Goal: Obtain resource: Download file/media

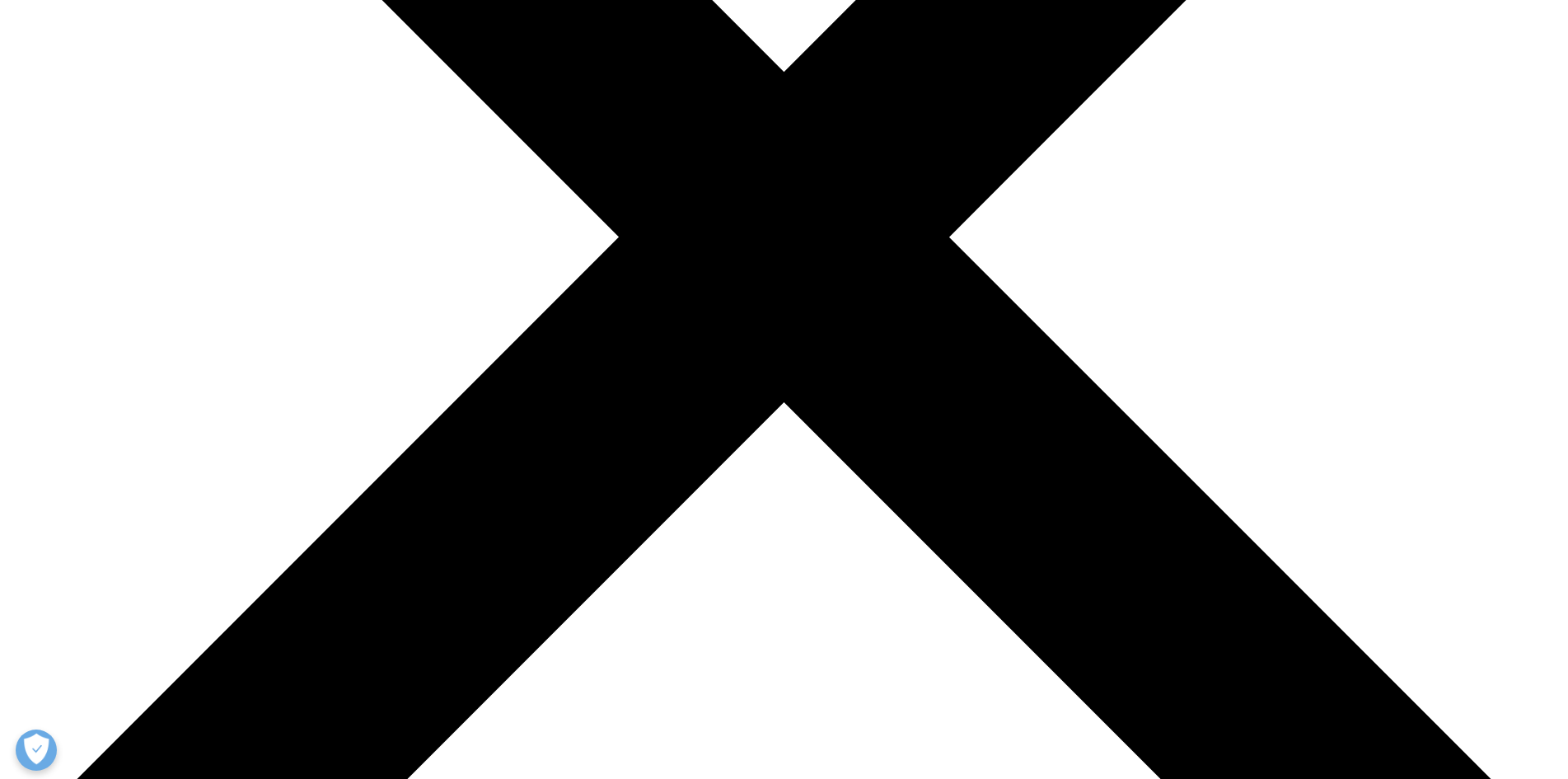
scroll to position [550, 0]
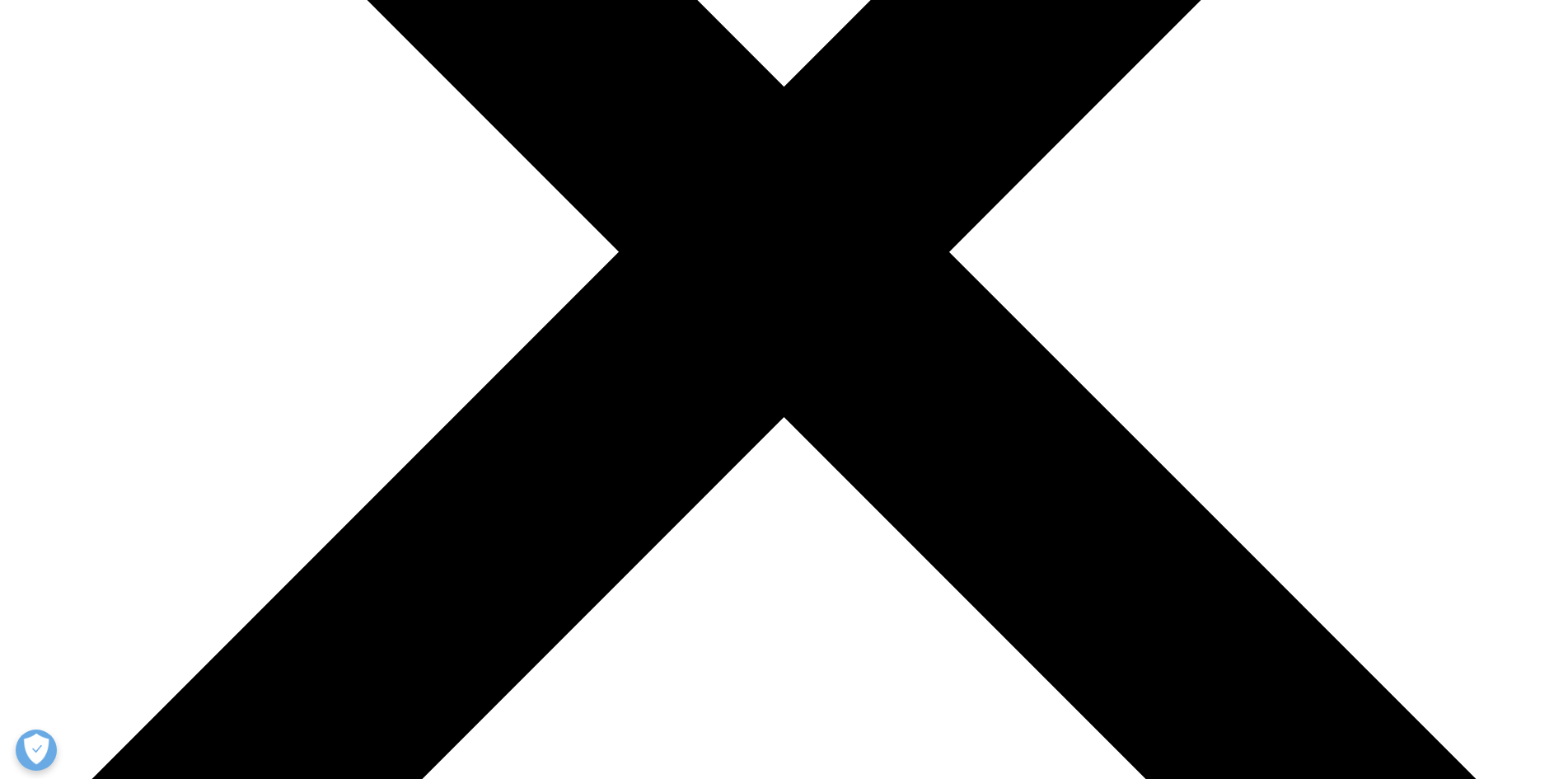
type input "Salca"
type input "Damadurff"
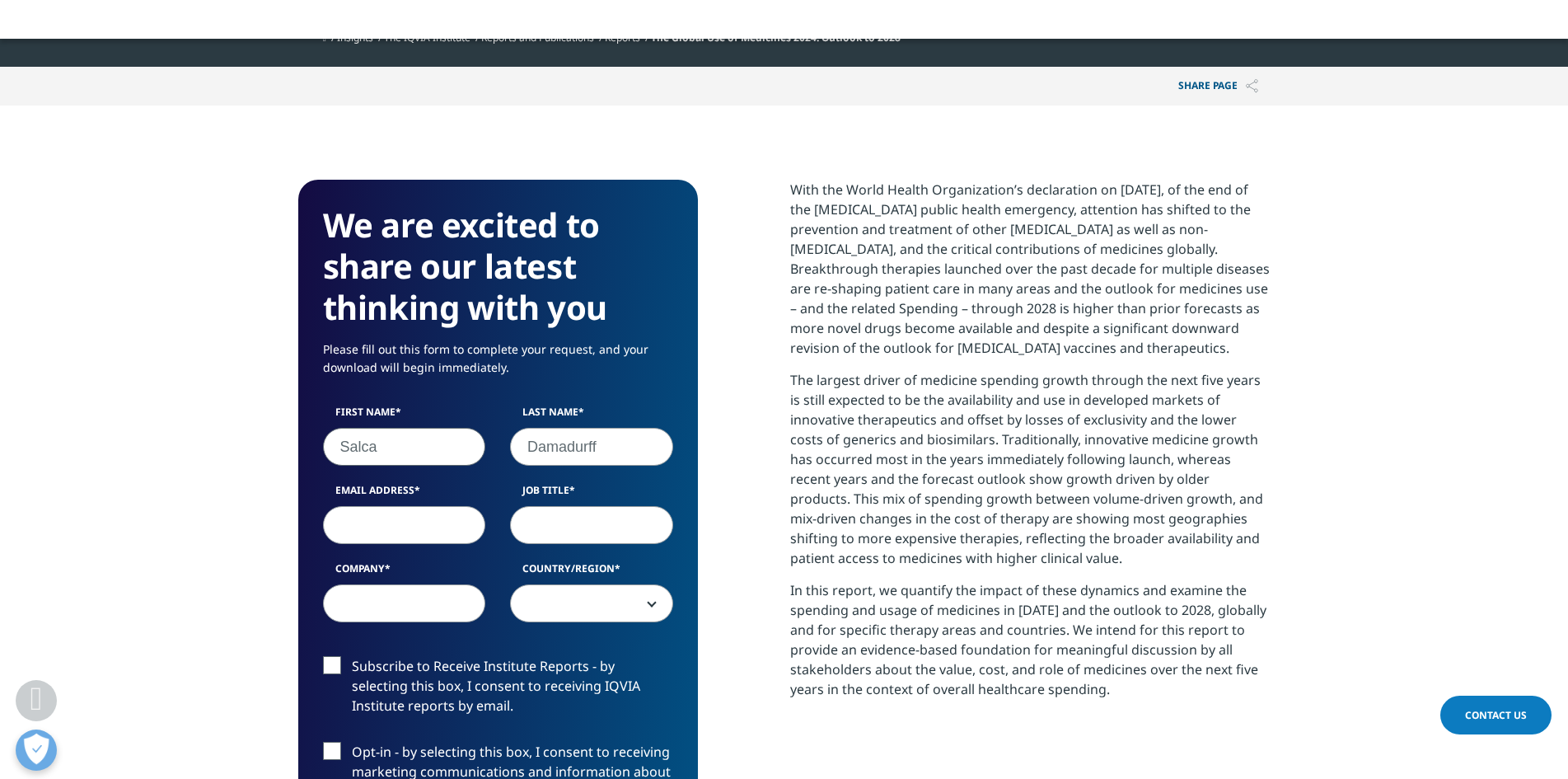
type input "salcadamadurff@gmail.com"
select select "[GEOGRAPHIC_DATA]"
click at [577, 519] on input "Job Title" at bounding box center [591, 525] width 163 height 38
type input "SAmuka"
click at [443, 600] on input "Company" at bounding box center [405, 603] width 163 height 38
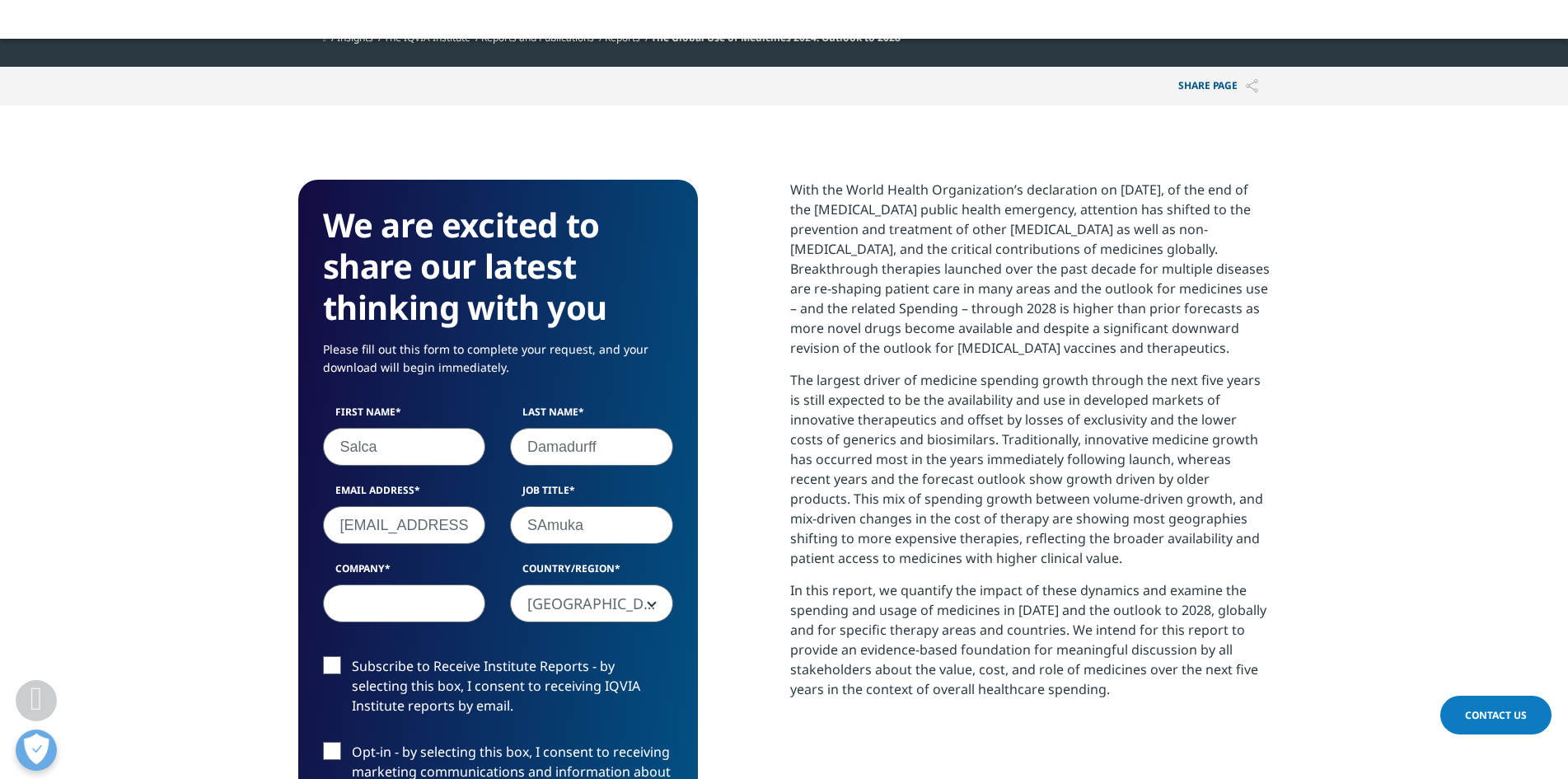
type input "S"
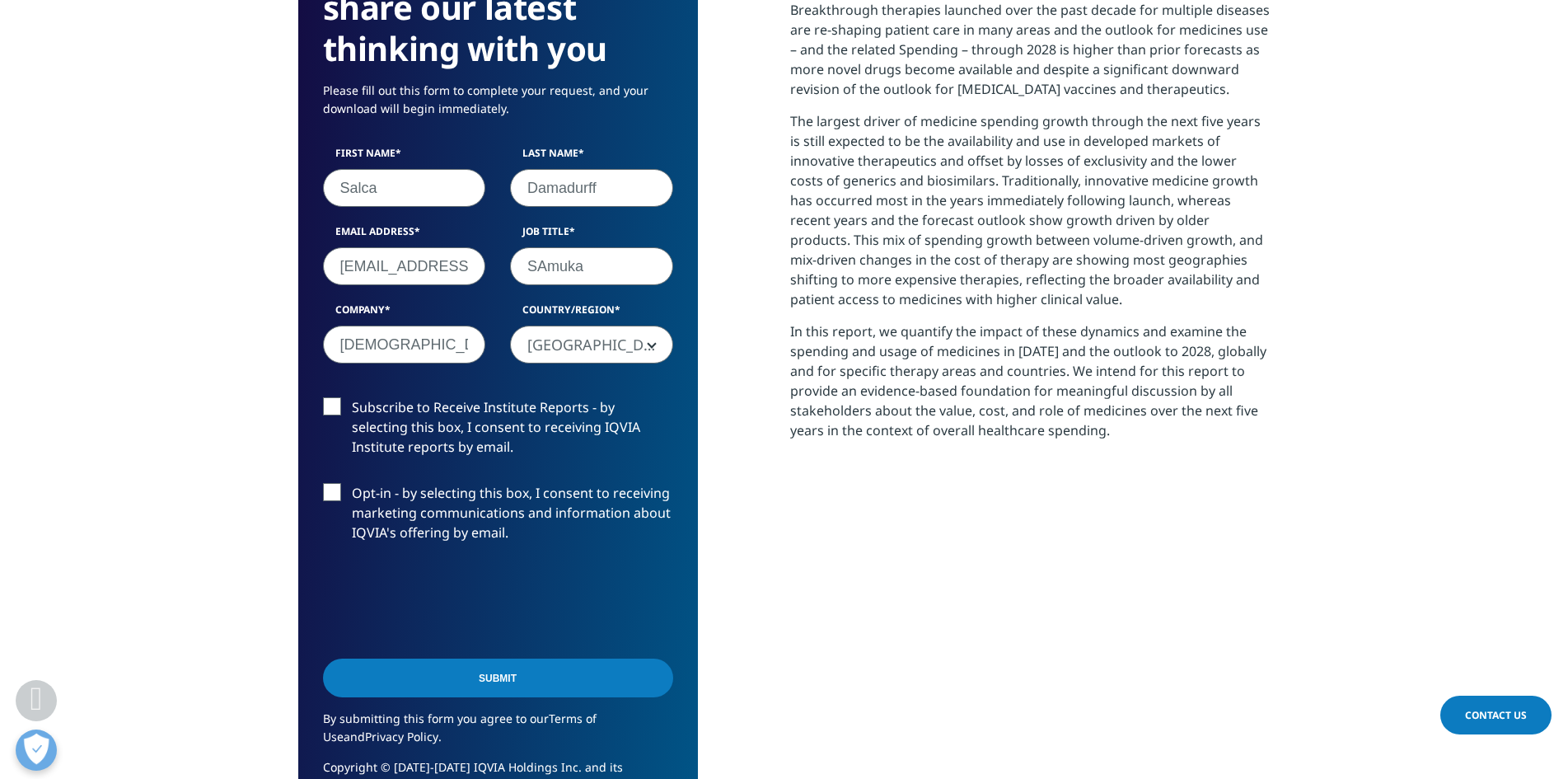
scroll to position [824, 0]
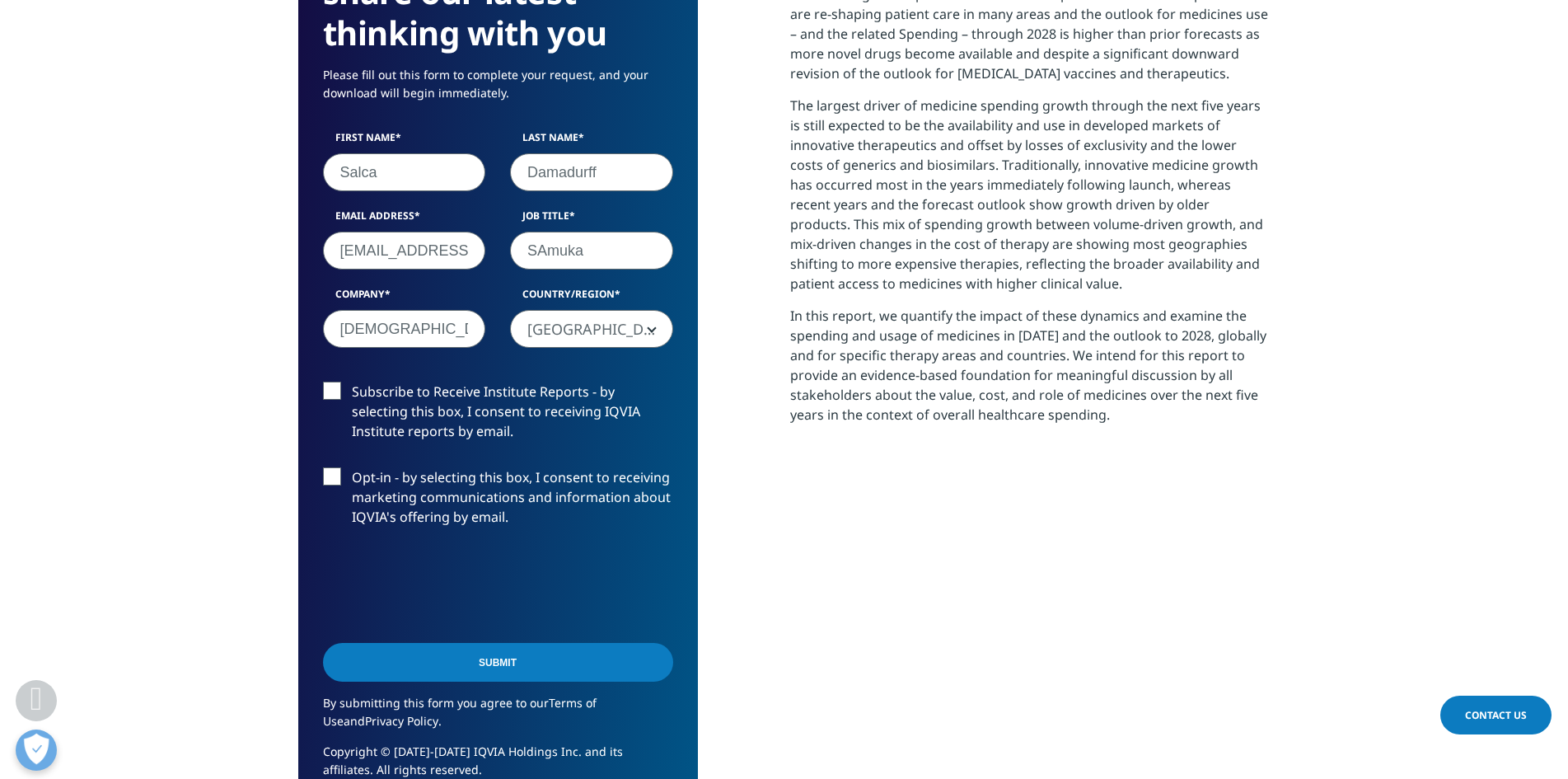
type input "Kinha"
click at [351, 410] on label "Subscribe to Receive Institute Reports - by selecting this box, I consent to re…" at bounding box center [499, 416] width 351 height 69
click at [352, 382] on input "Subscribe to Receive Institute Reports - by selecting this box, I consent to re…" at bounding box center [352, 382] width 0 height 0
click at [349, 468] on label "Opt-in - by selecting this box, I consent to receiving marketing communications…" at bounding box center [499, 501] width 351 height 69
click at [352, 467] on input "Opt-in - by selecting this box, I consent to receiving marketing communications…" at bounding box center [352, 467] width 0 height 0
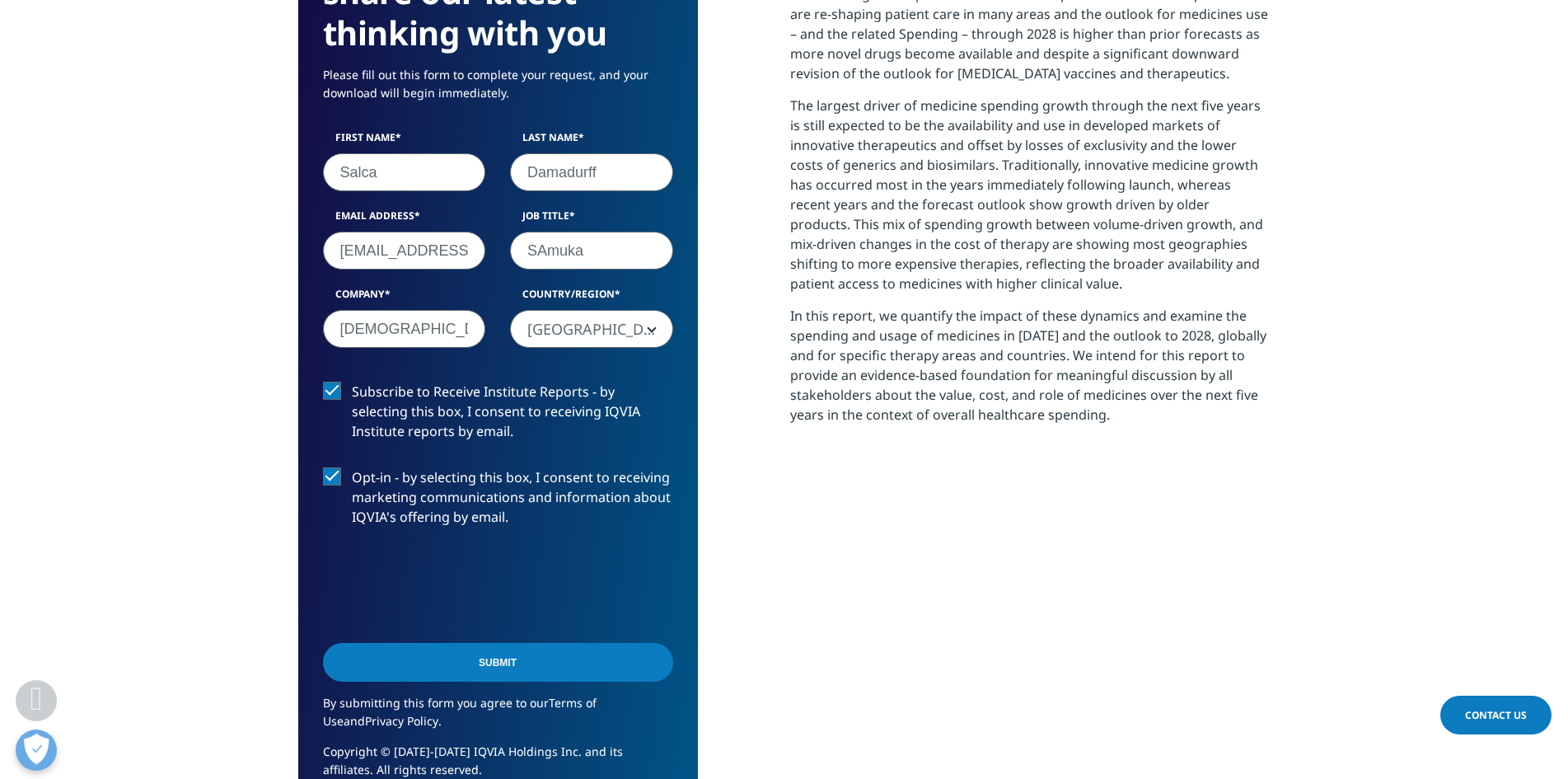
click at [522, 668] on input "Submit" at bounding box center [499, 662] width 351 height 39
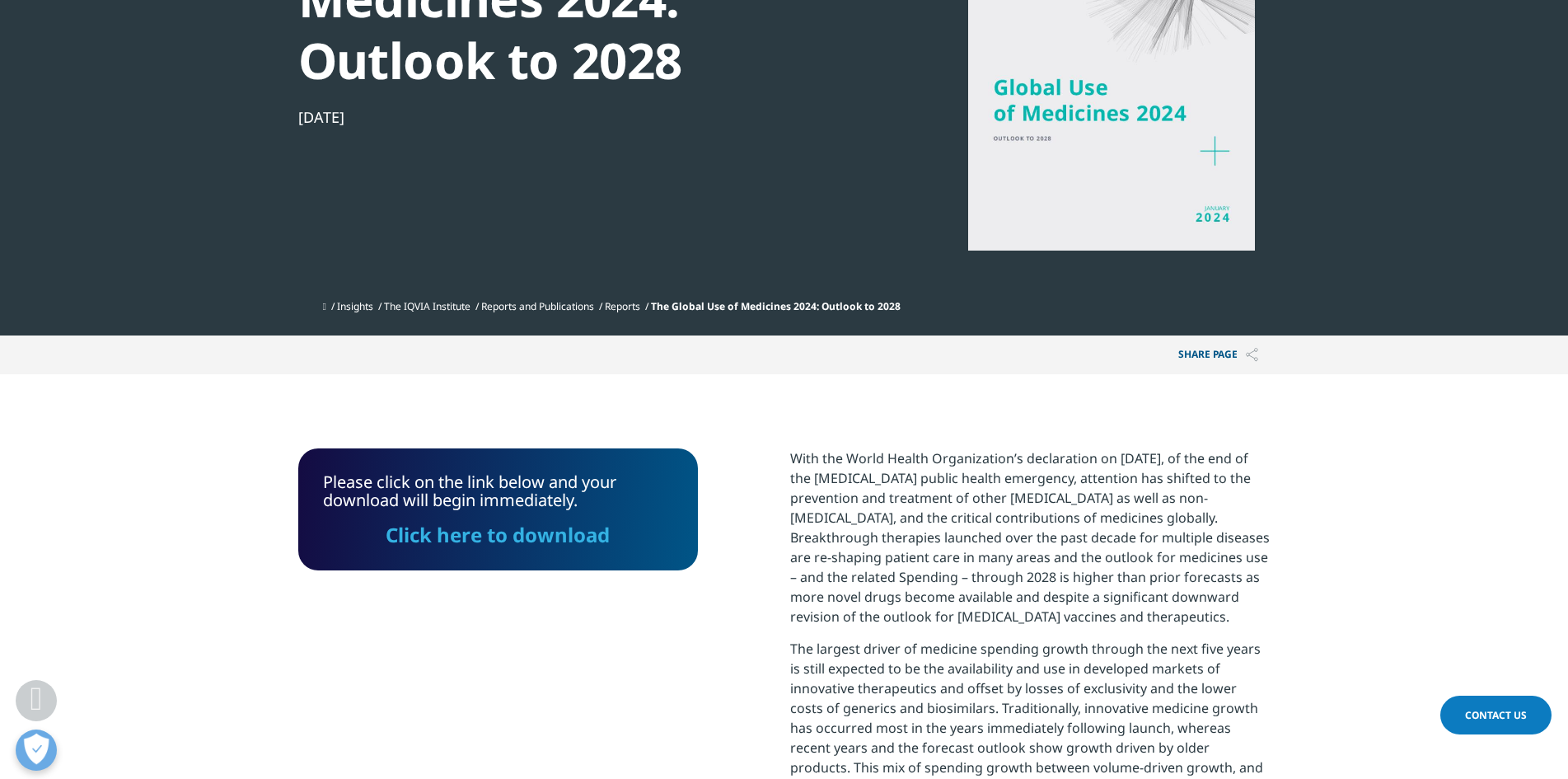
scroll to position [274, 0]
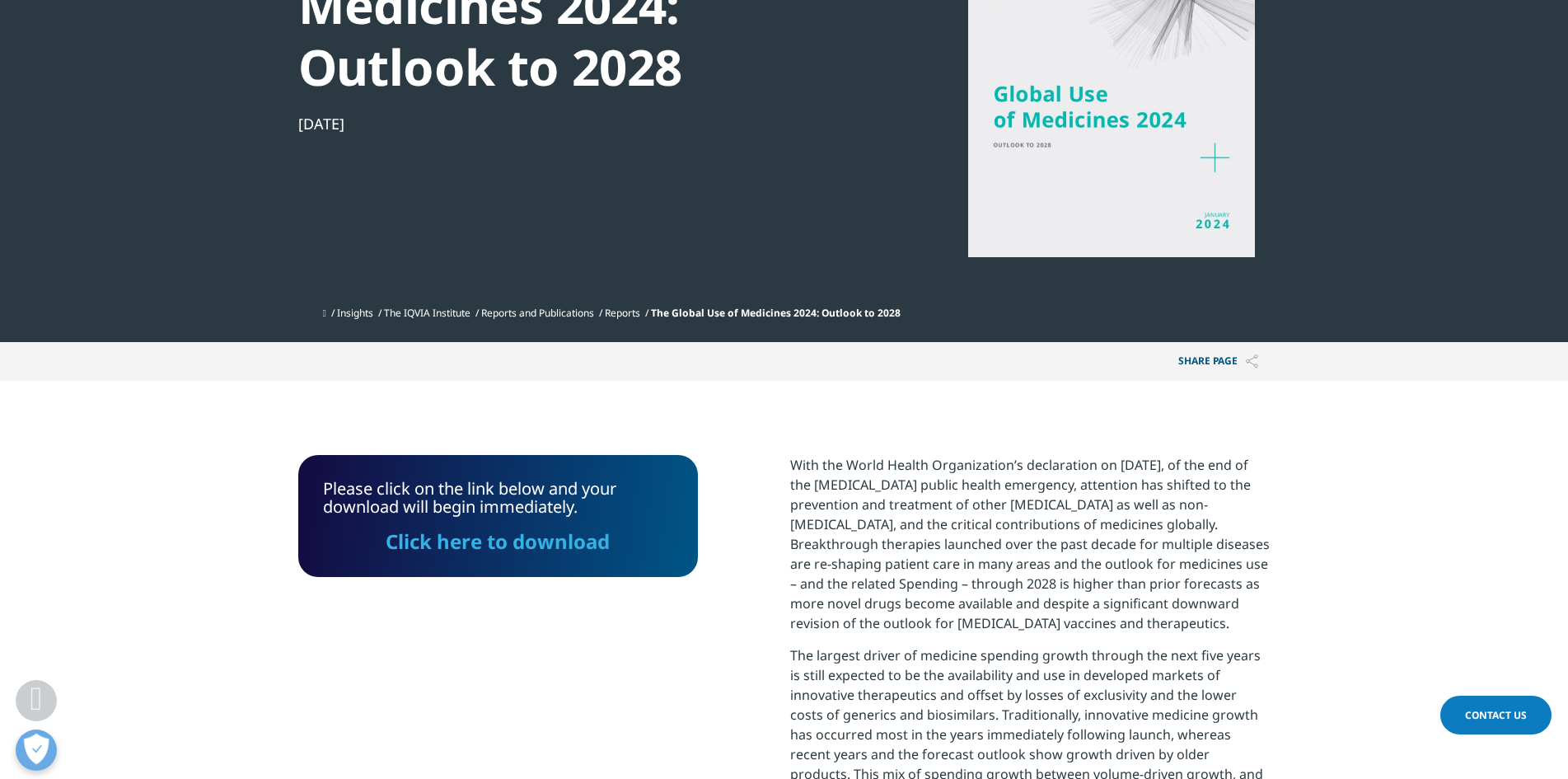
click at [538, 536] on link "Click here to download" at bounding box center [497, 541] width 224 height 27
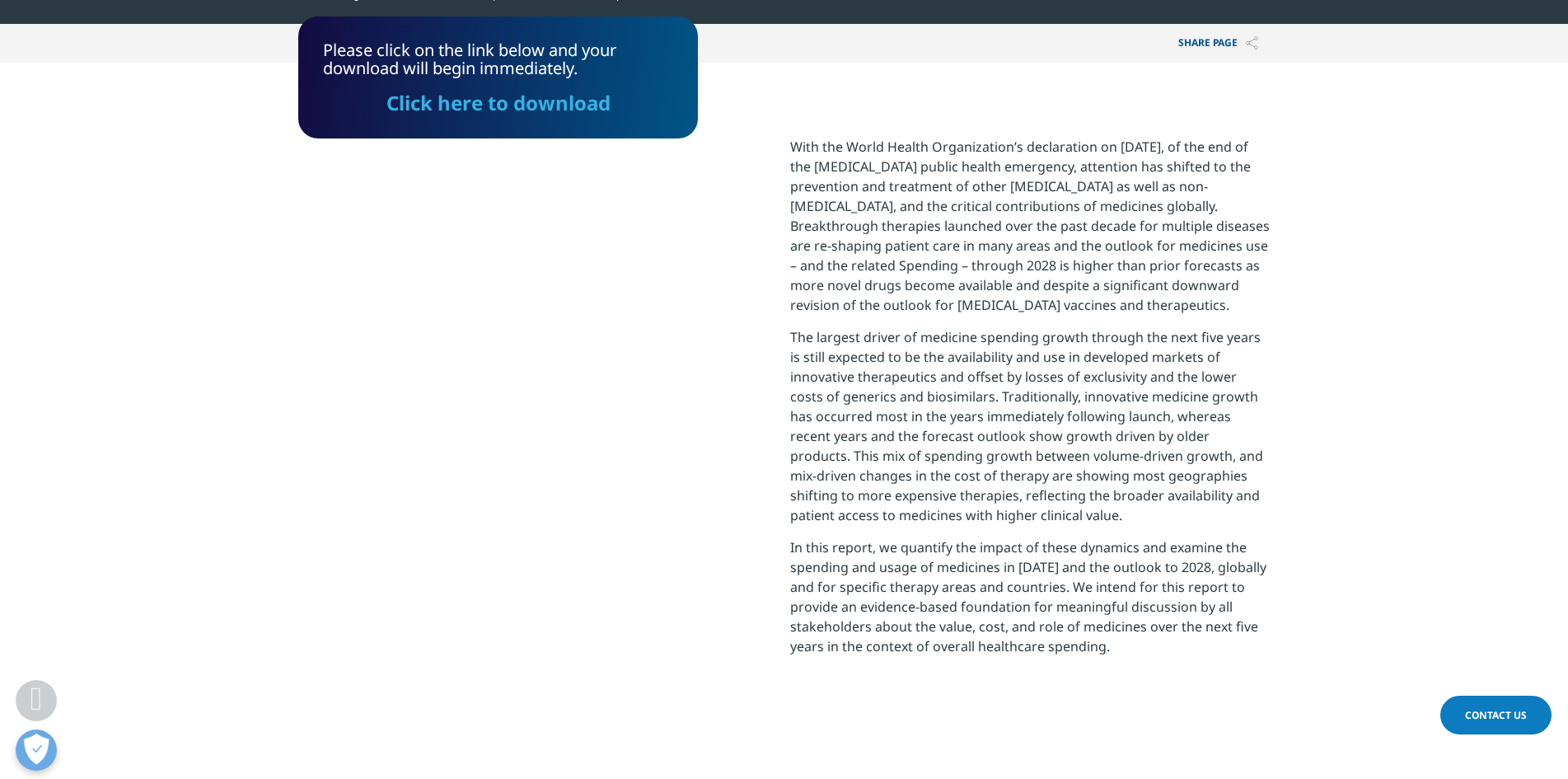
scroll to position [824, 0]
